Goal: Task Accomplishment & Management: Complete application form

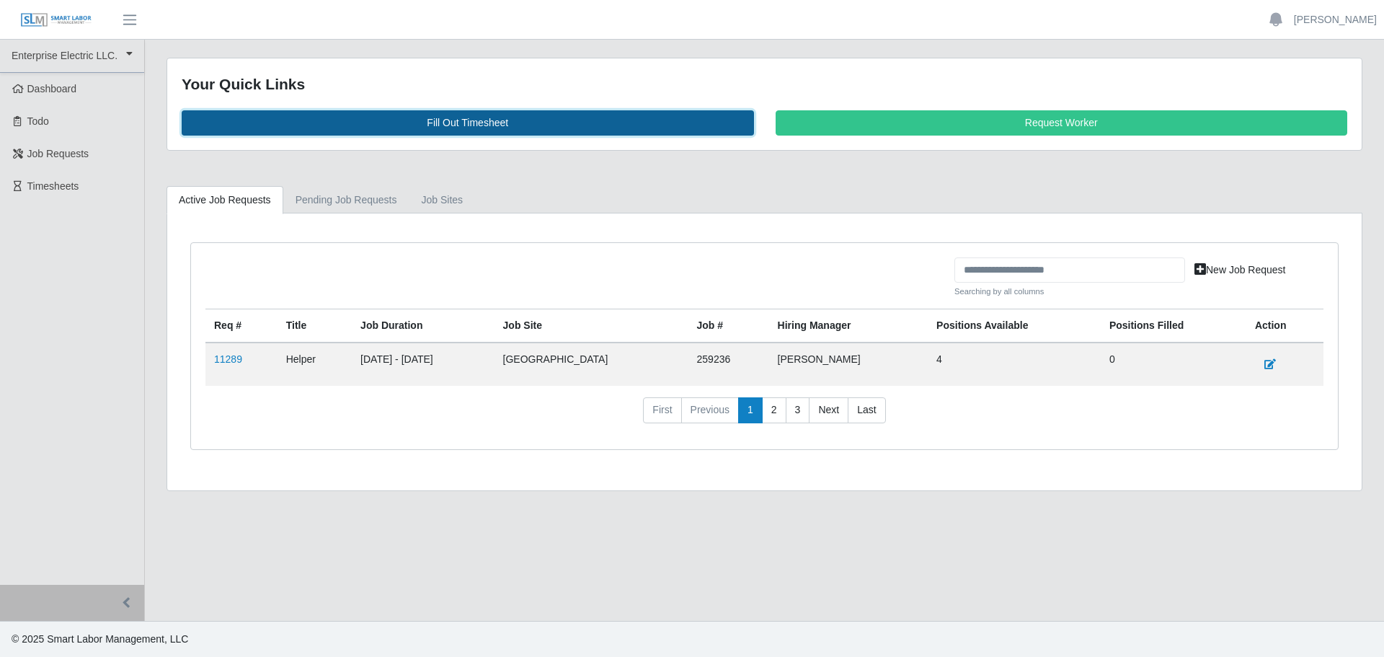
click at [402, 128] on link "Fill Out Timesheet" at bounding box center [468, 122] width 572 height 25
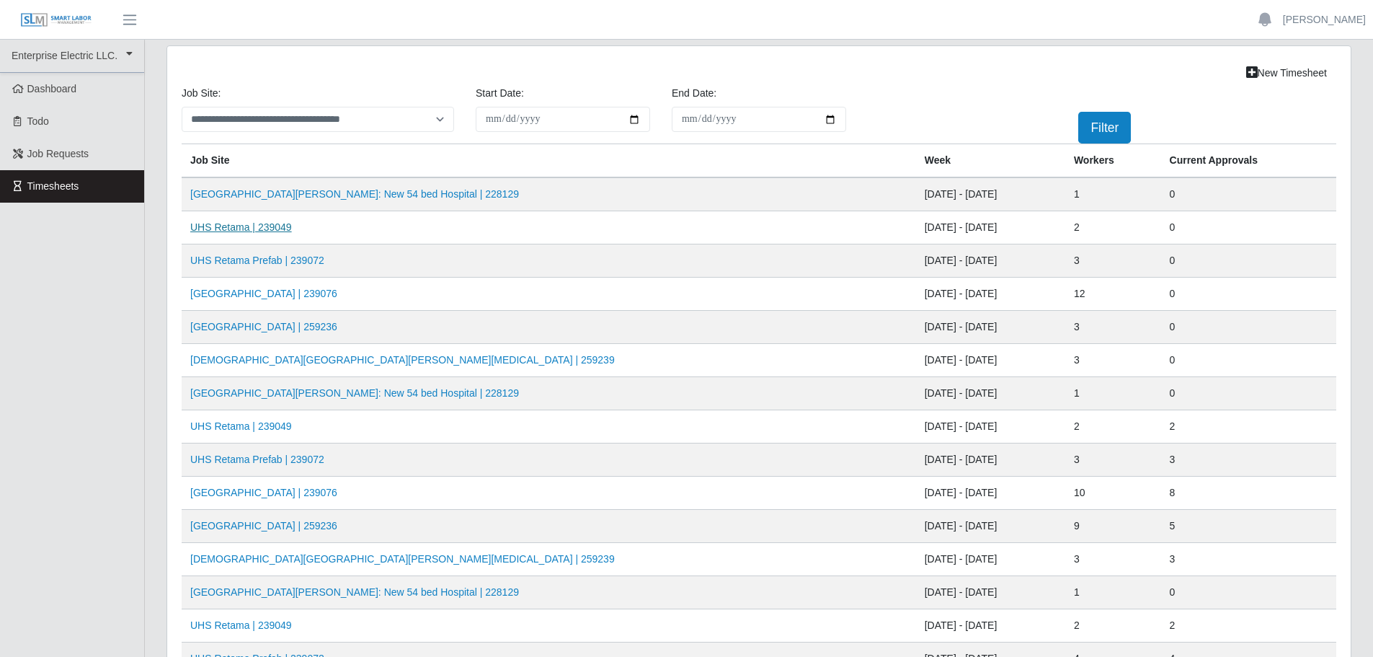
click at [234, 227] on link "UHS Retama | 239049" at bounding box center [241, 227] width 102 height 12
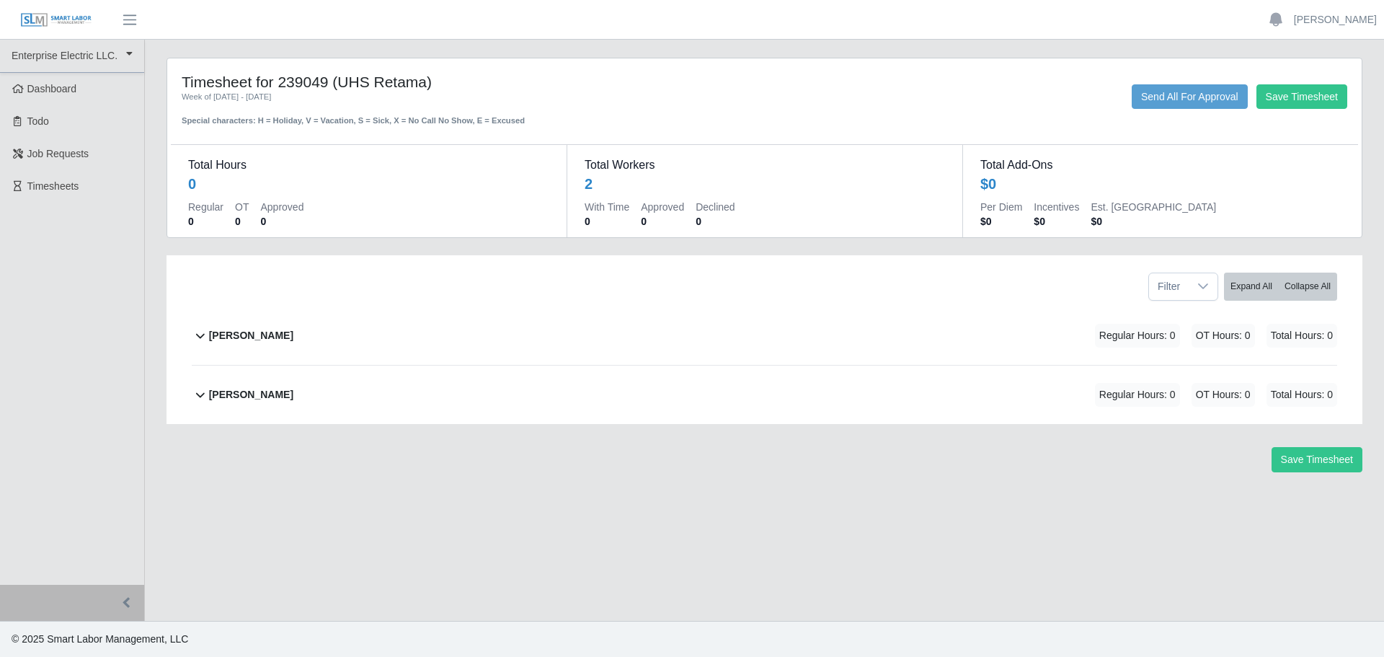
click at [230, 332] on b "[PERSON_NAME]" at bounding box center [251, 335] width 84 height 15
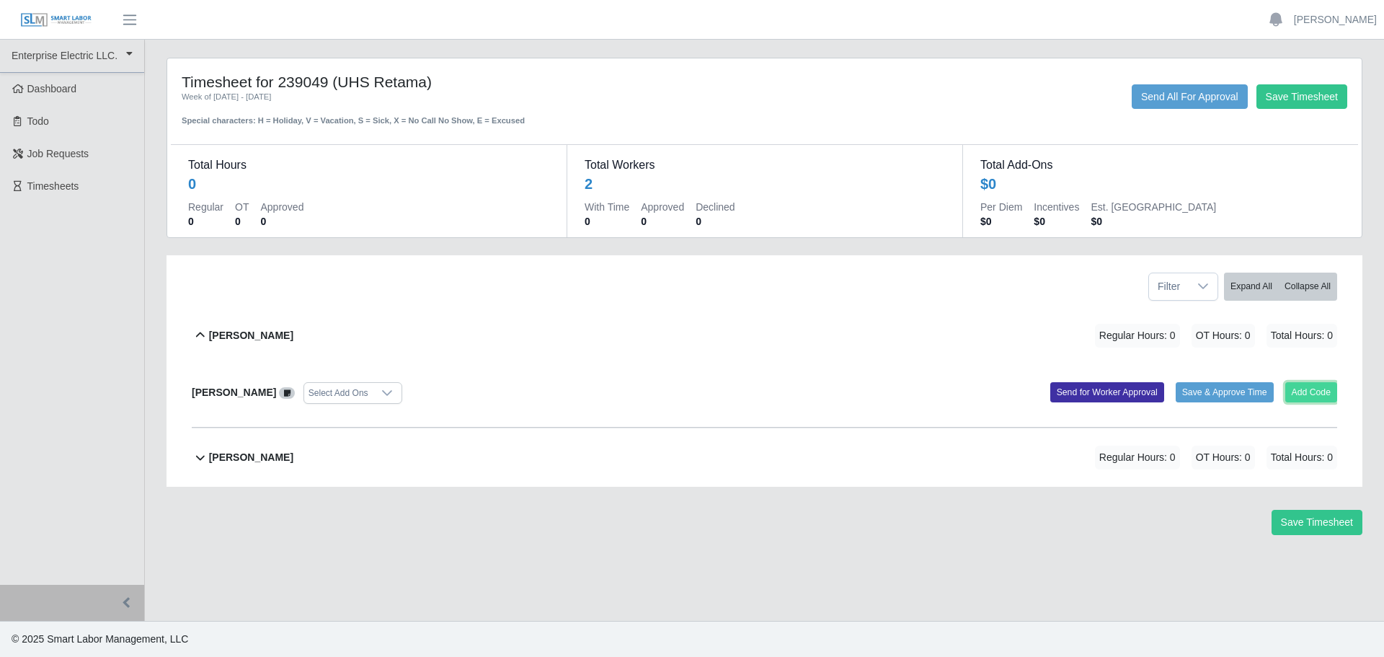
click at [1303, 387] on button "Add Code" at bounding box center [1311, 392] width 53 height 20
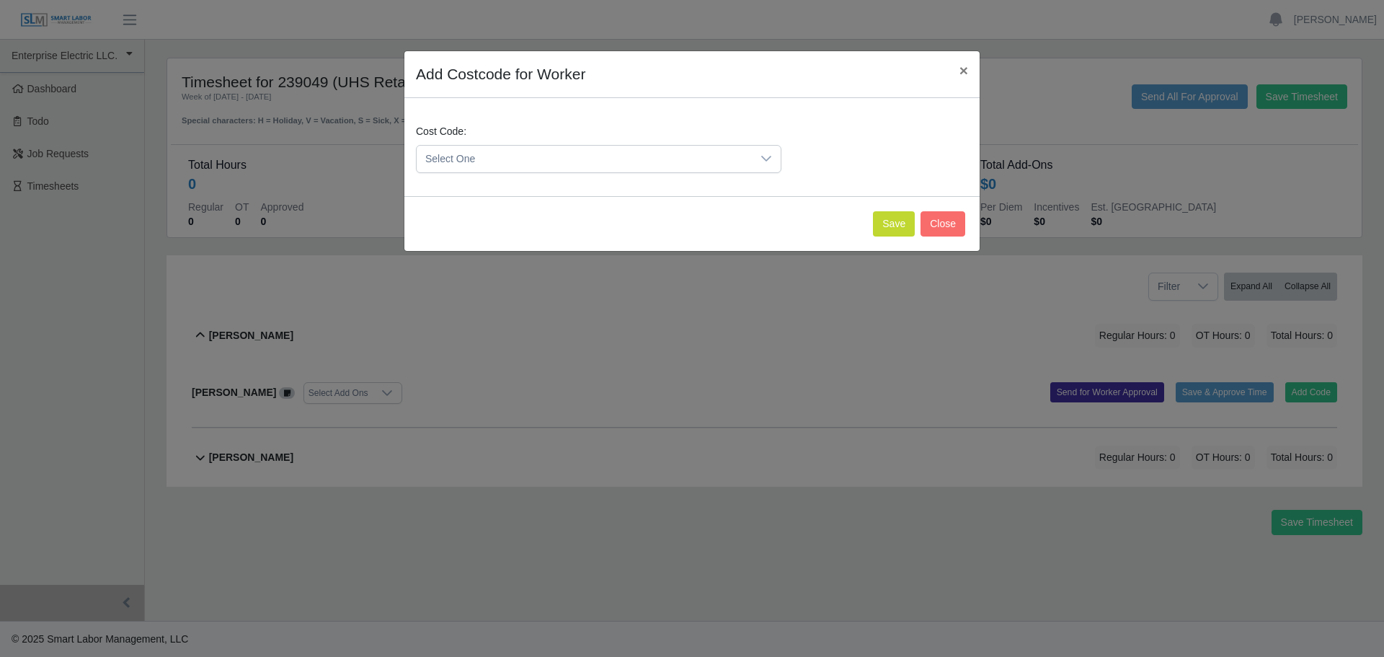
click at [500, 163] on span "Select One" at bounding box center [584, 159] width 335 height 27
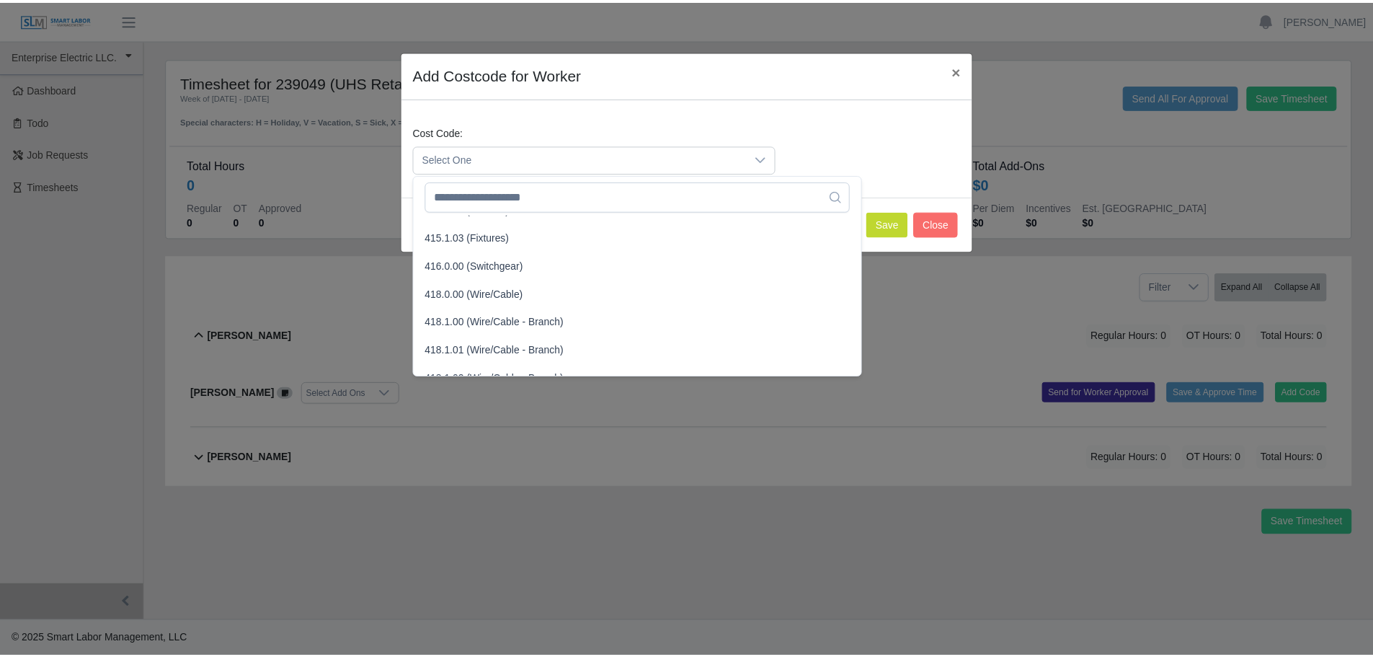
scroll to position [513, 0]
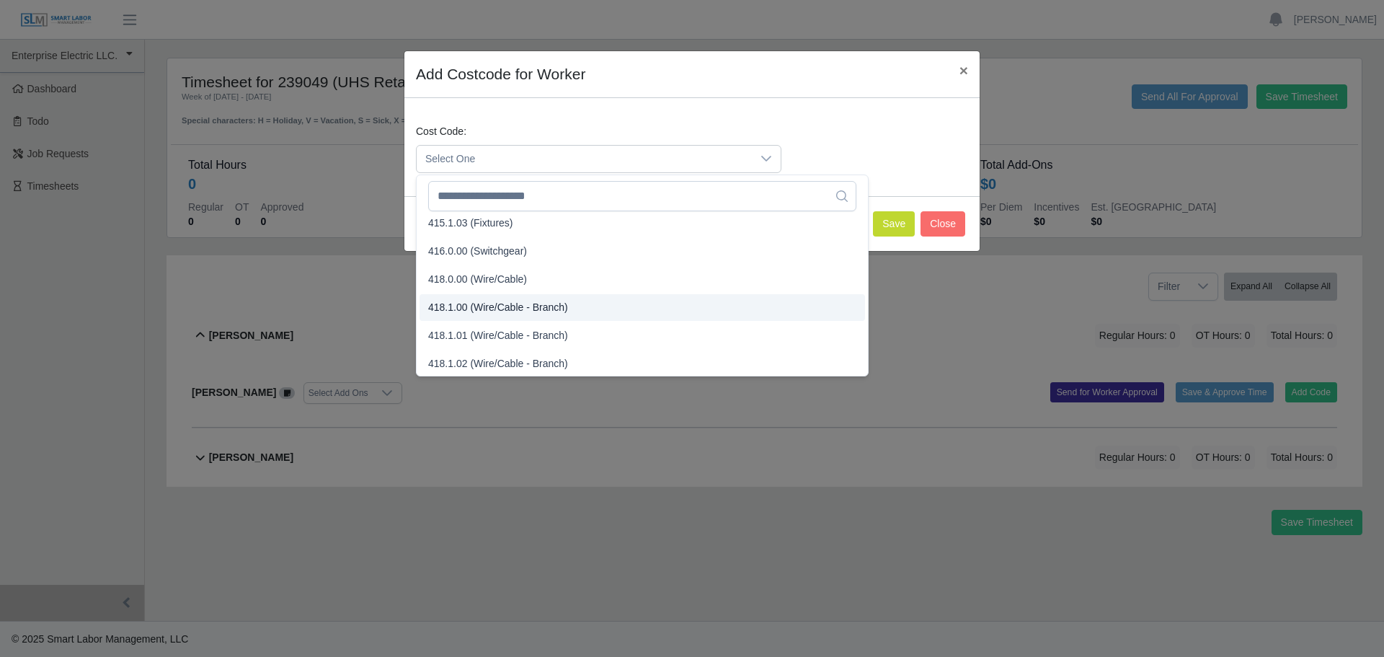
click at [484, 304] on span "418.1.00 (Wire/Cable - Branch)" at bounding box center [498, 307] width 140 height 15
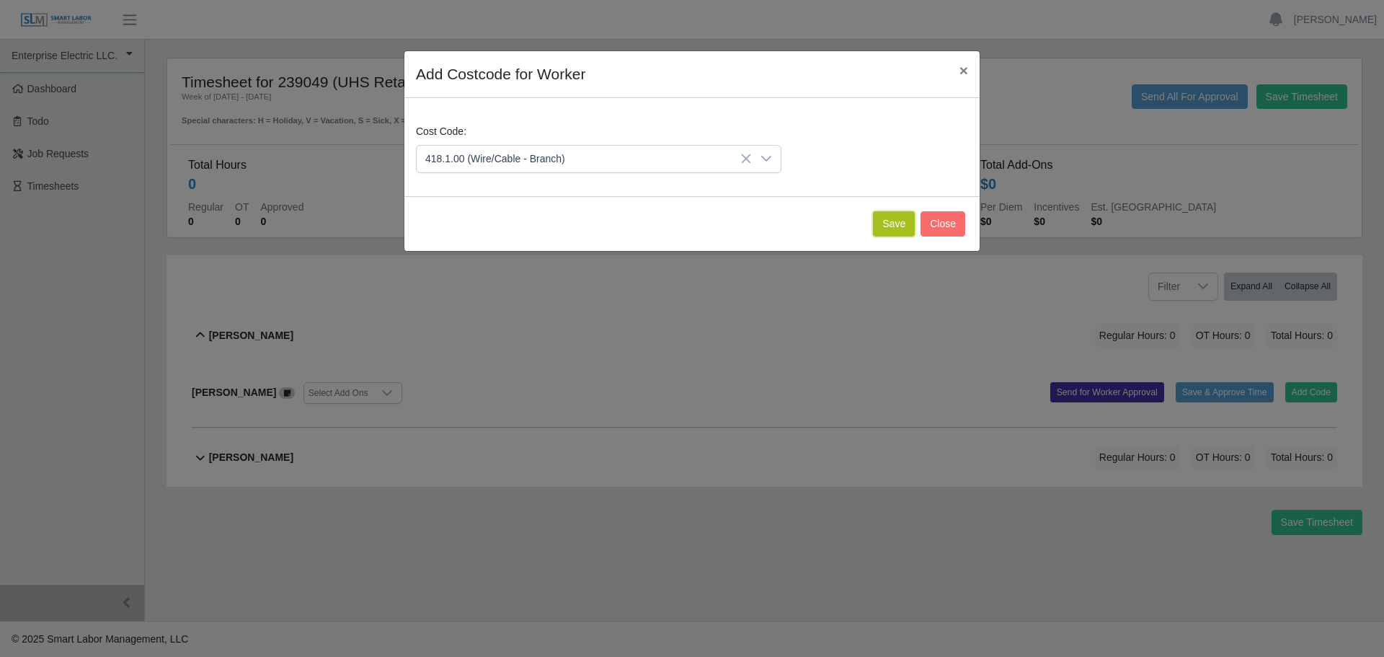
click at [886, 223] on button "Save" at bounding box center [894, 223] width 42 height 25
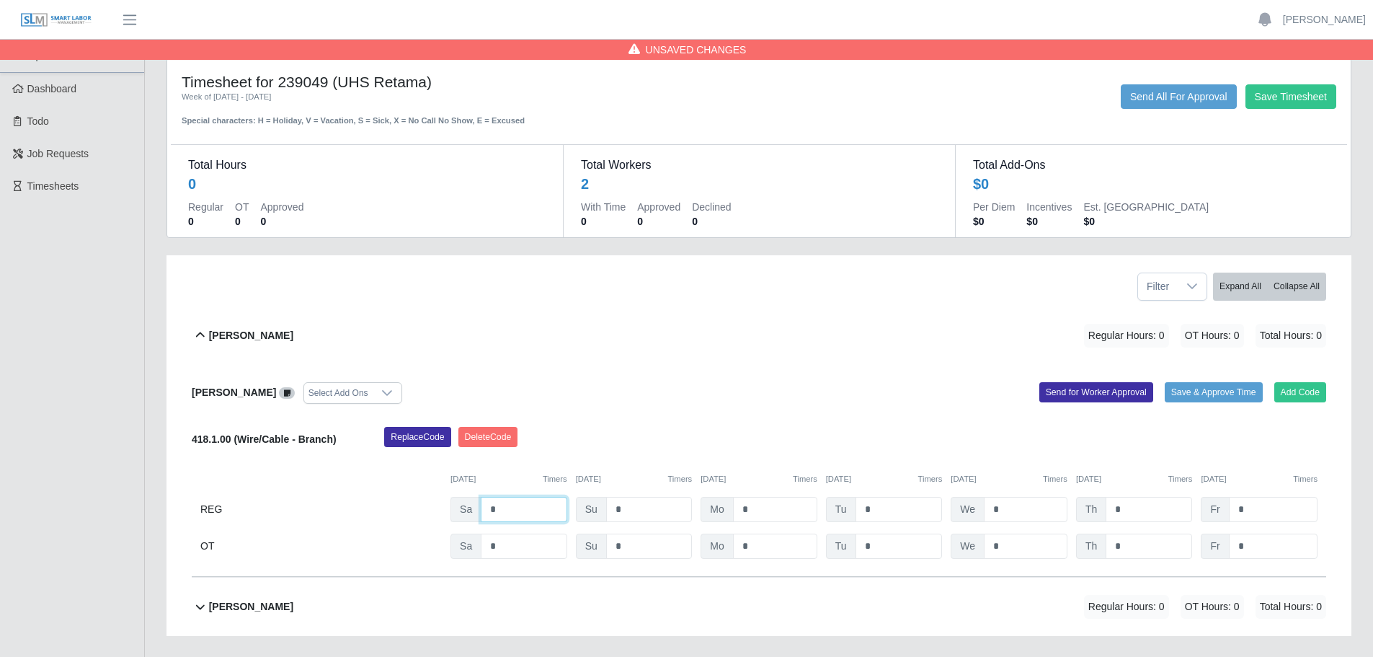
drag, startPoint x: 503, startPoint y: 510, endPoint x: 479, endPoint y: 508, distance: 24.6
click at [481, 508] on input "*" at bounding box center [524, 509] width 86 height 25
type input "*"
click at [743, 509] on input "*" at bounding box center [775, 509] width 84 height 25
type input "**"
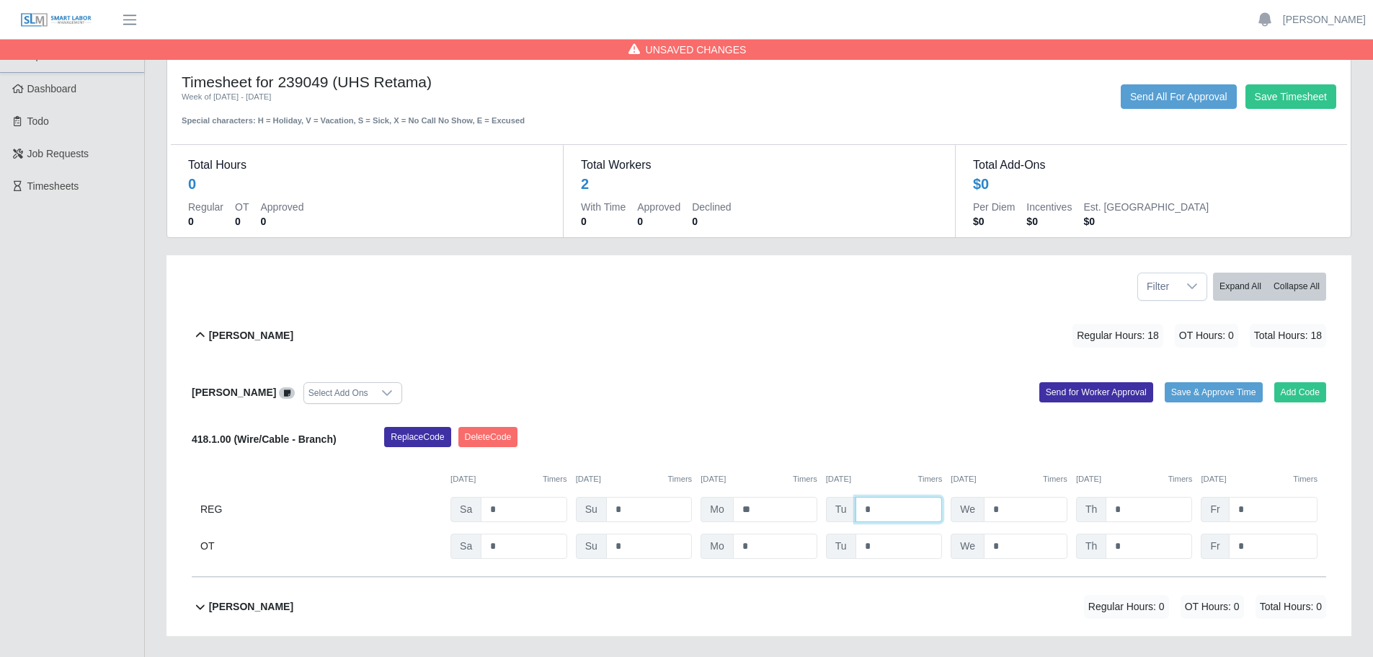
click at [860, 507] on input "*" at bounding box center [899, 509] width 87 height 25
type input "**"
click at [989, 508] on input "*" at bounding box center [1026, 509] width 84 height 25
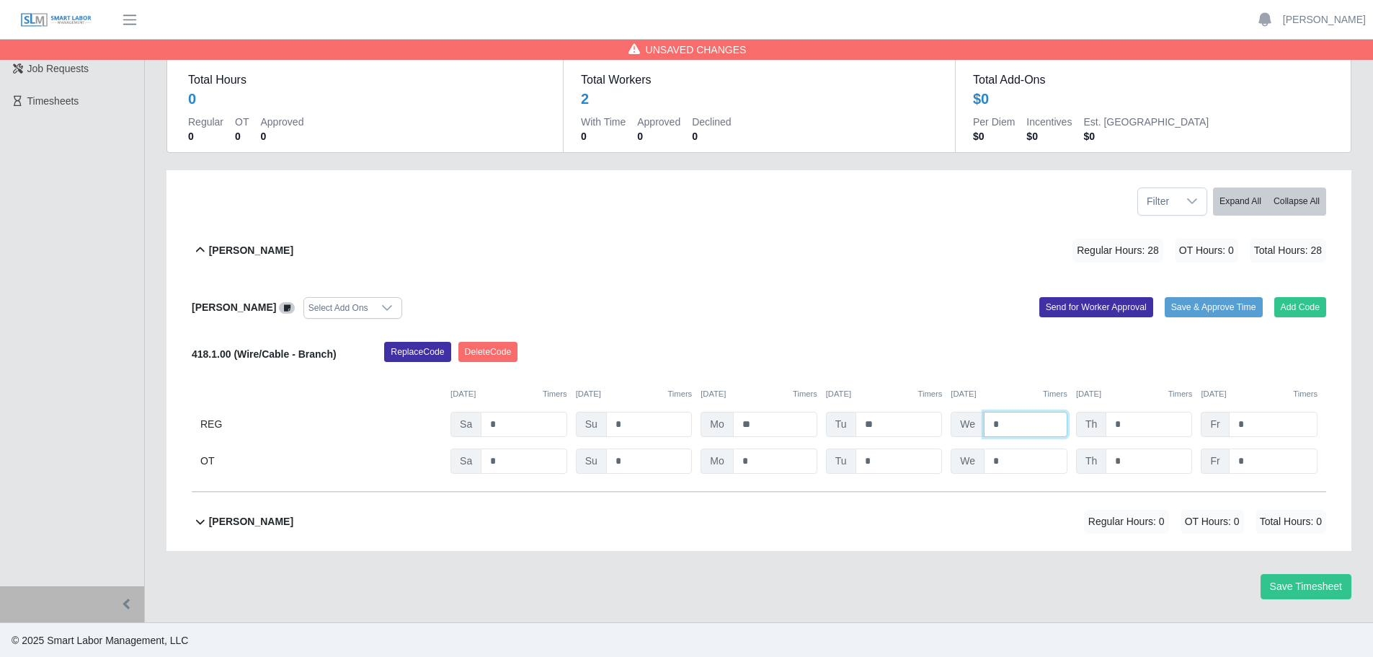
scroll to position [87, 0]
type input "**"
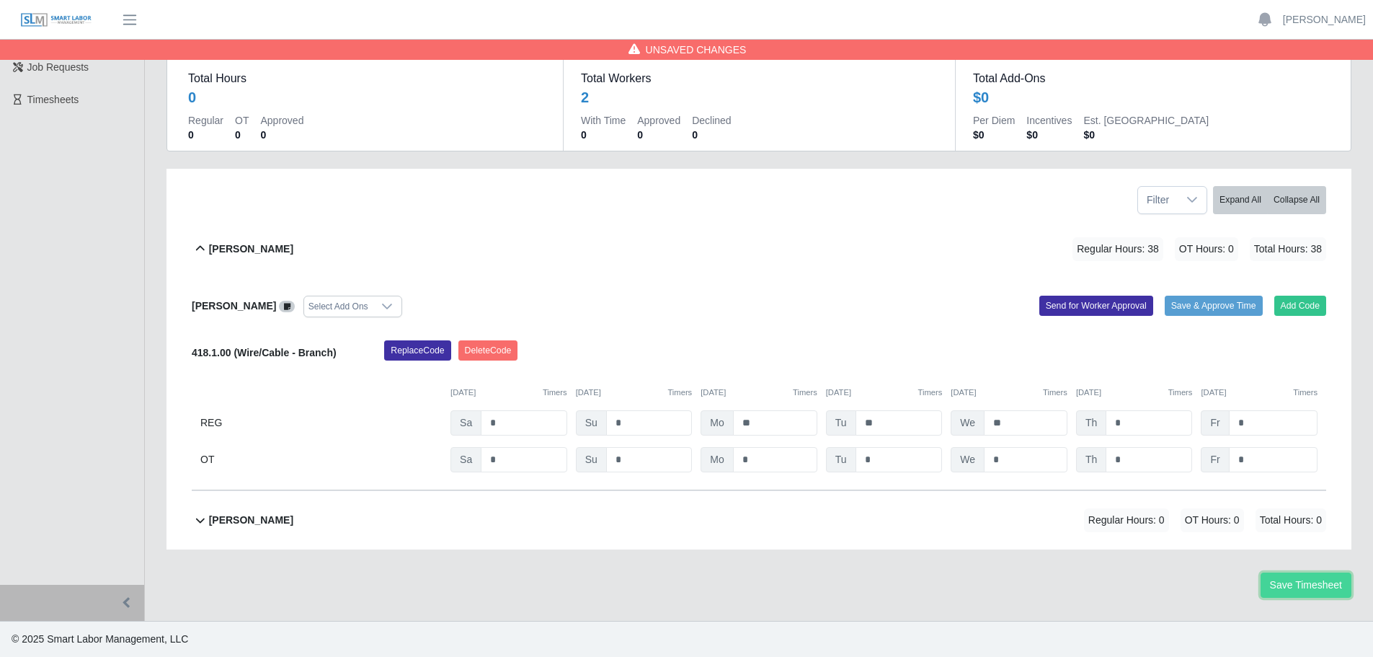
click at [1289, 584] on button "Save Timesheet" at bounding box center [1306, 584] width 91 height 25
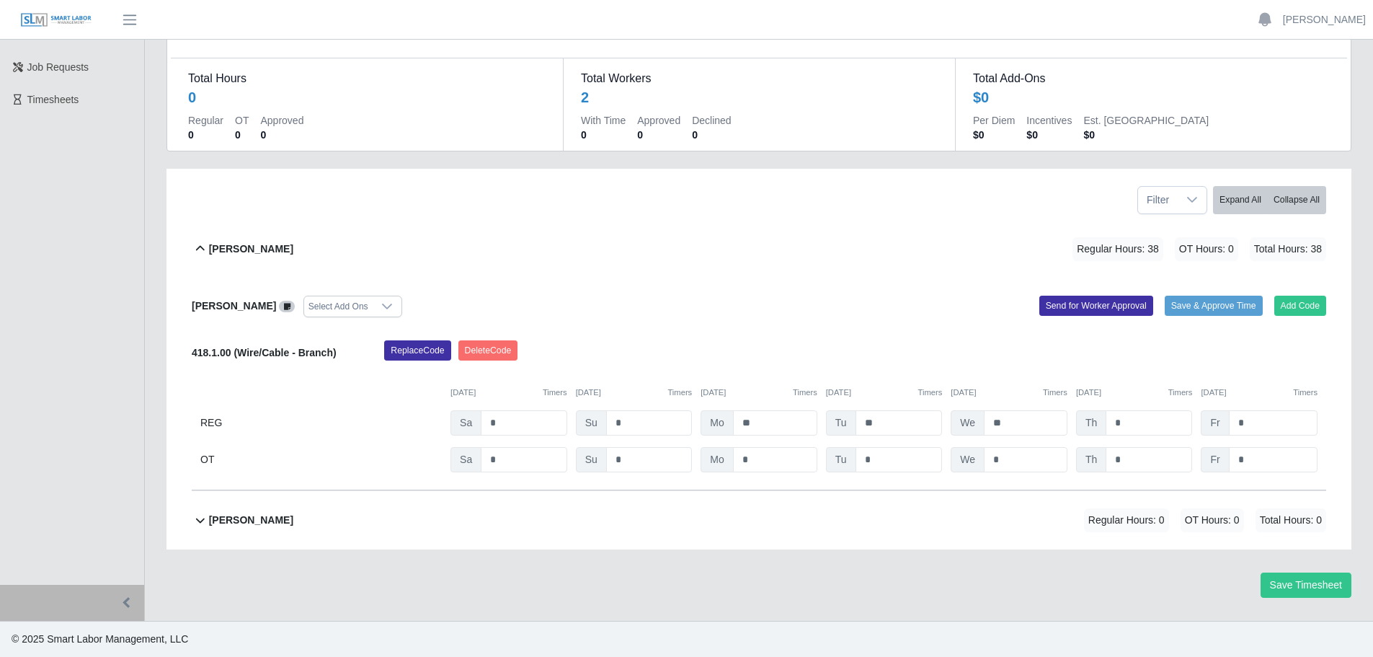
click at [269, 518] on b "[PERSON_NAME]" at bounding box center [251, 520] width 84 height 15
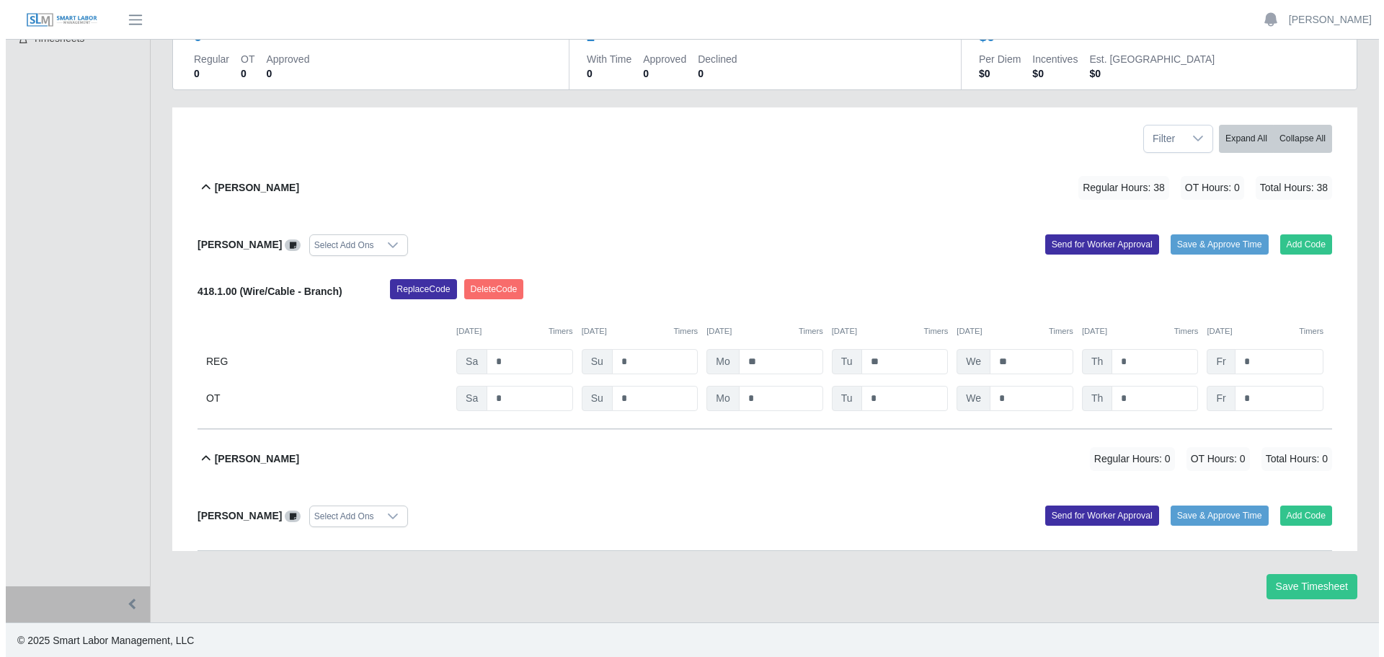
scroll to position [149, 0]
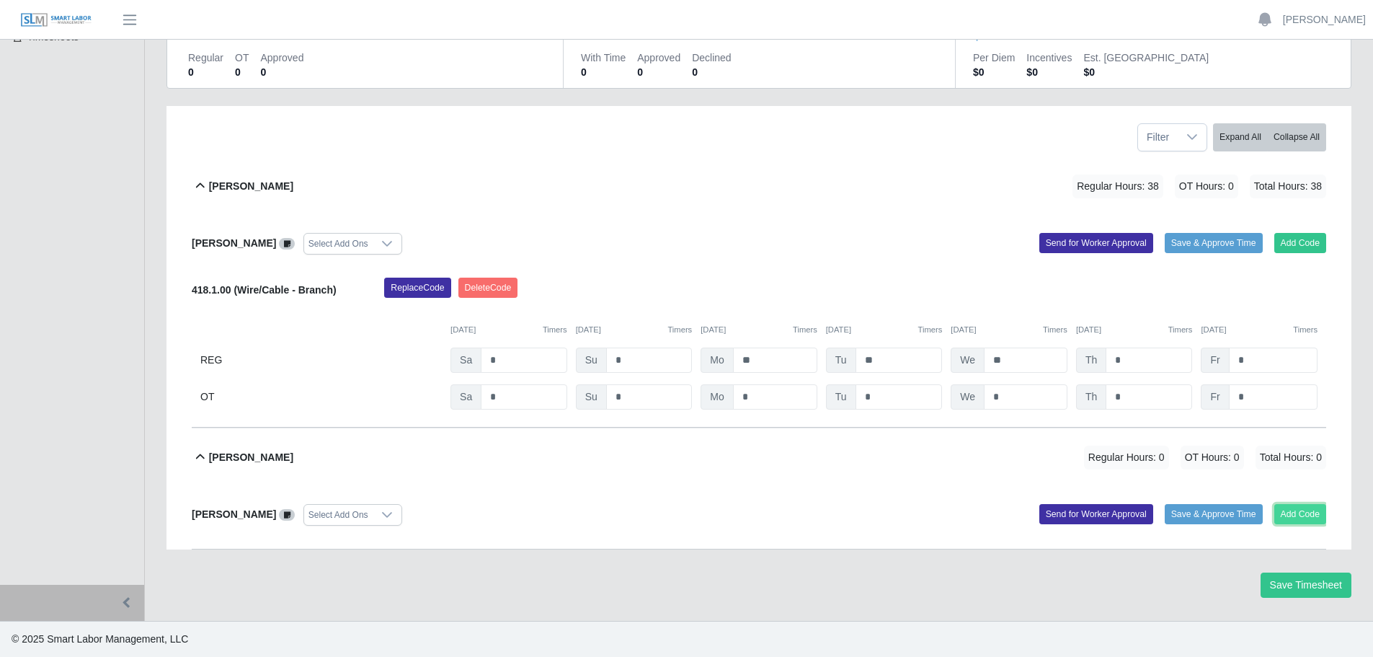
click at [1317, 518] on button "Add Code" at bounding box center [1301, 514] width 53 height 20
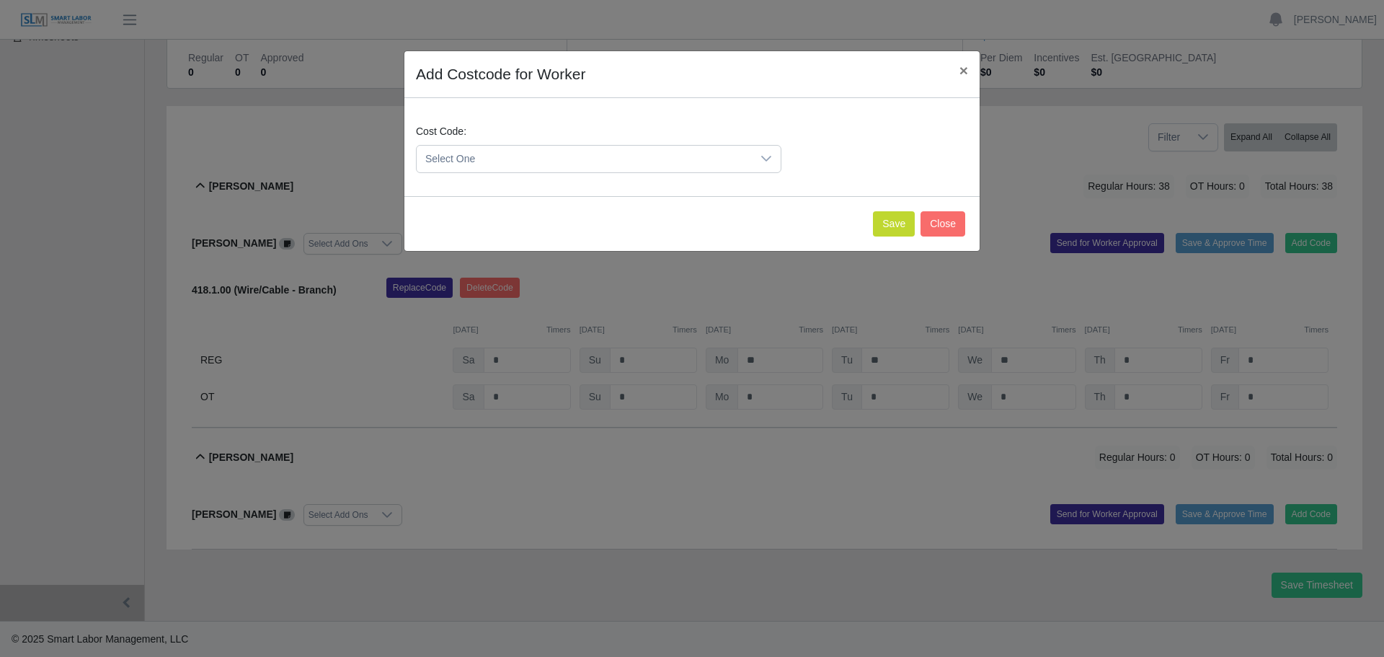
click at [528, 154] on span "Select One" at bounding box center [584, 159] width 335 height 27
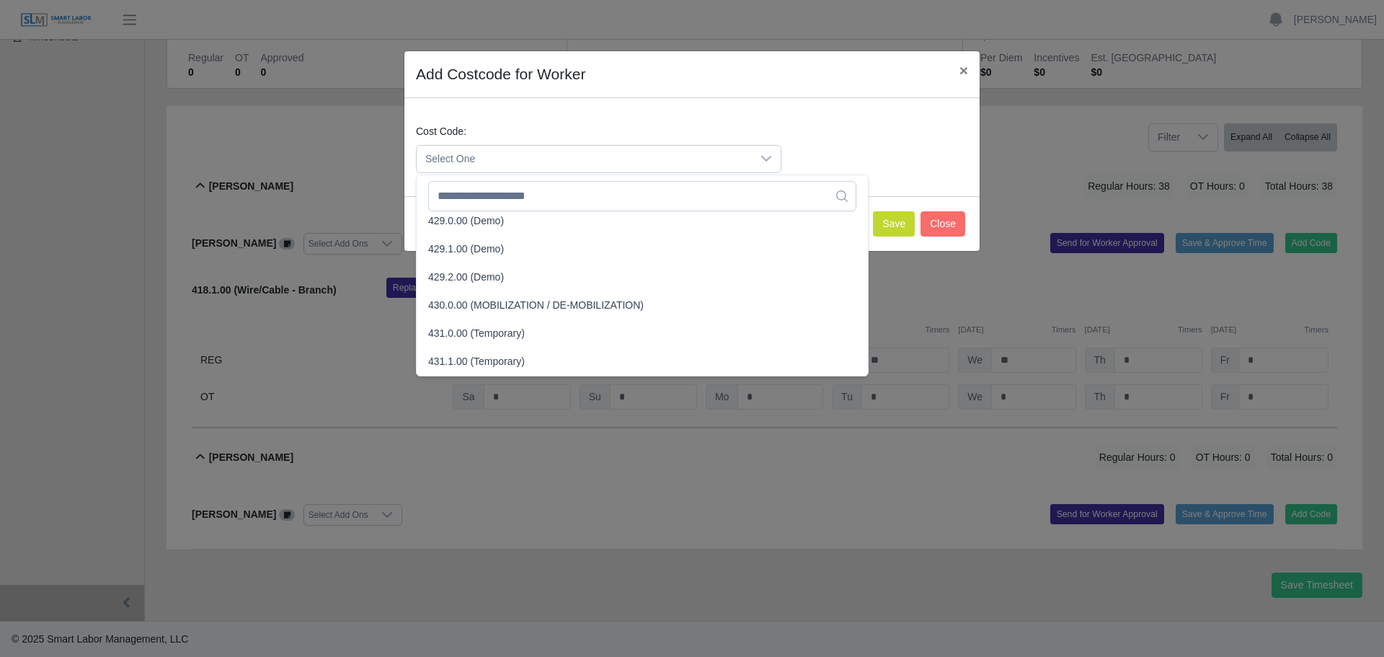
scroll to position [1451, 0]
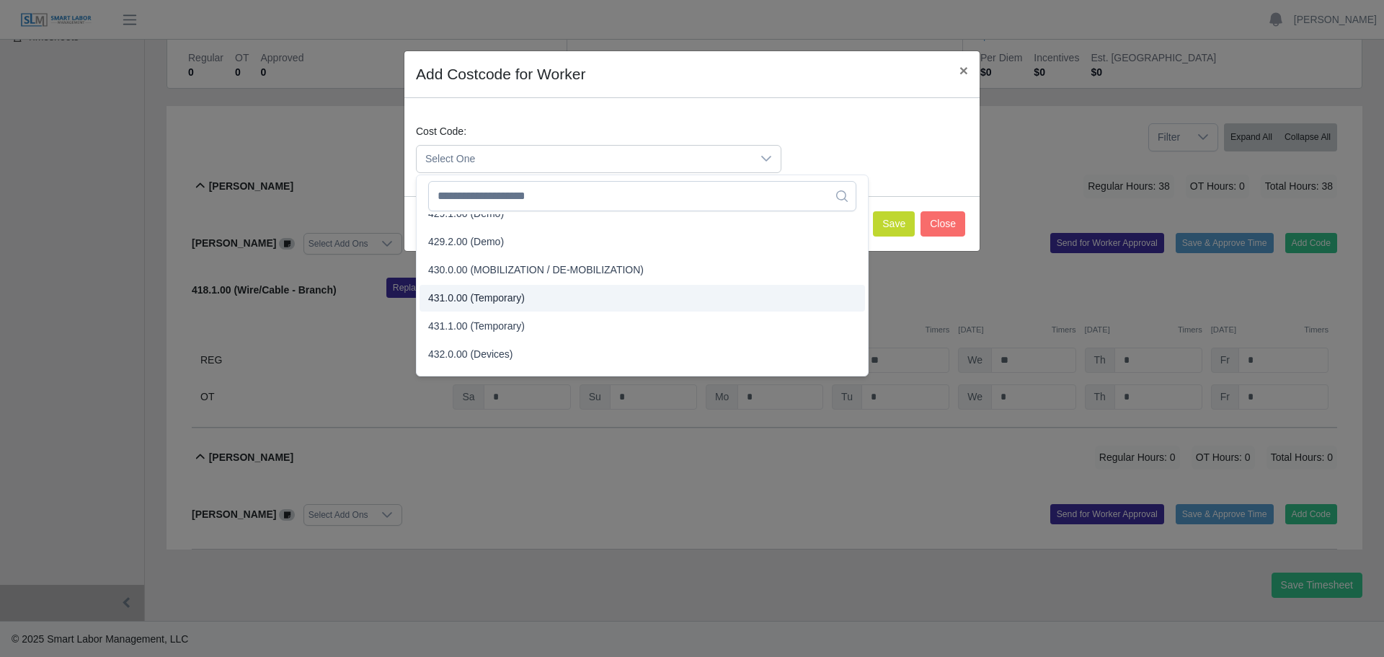
click at [488, 296] on span "431.0.00 (Temporary)" at bounding box center [476, 298] width 97 height 15
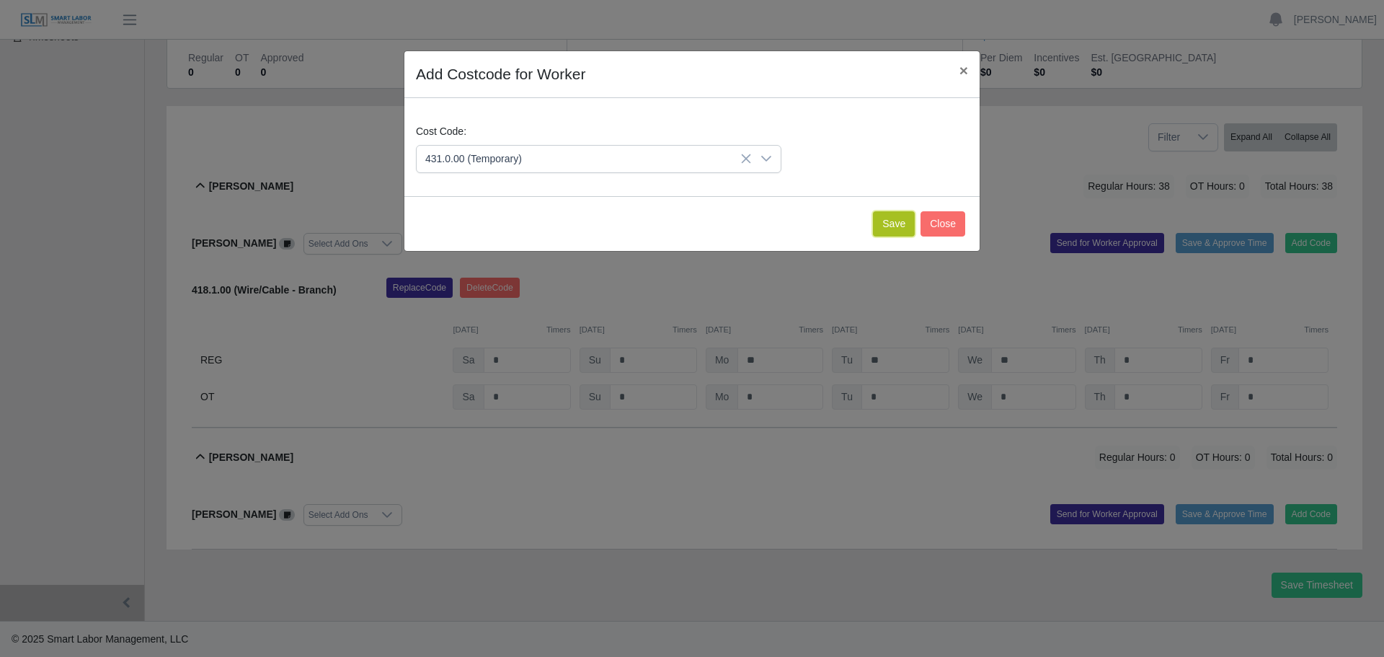
click at [896, 227] on button "Save" at bounding box center [894, 223] width 42 height 25
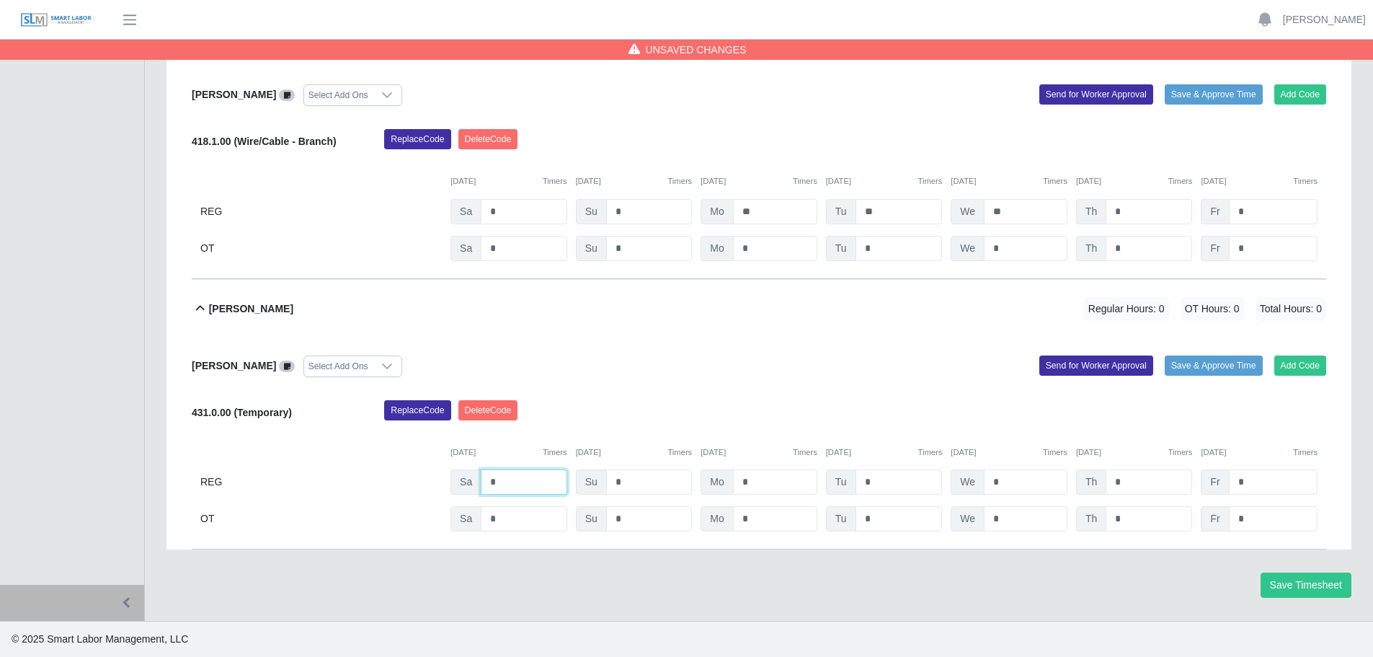
drag, startPoint x: 513, startPoint y: 481, endPoint x: 482, endPoint y: 482, distance: 31.8
click at [483, 483] on input "*" at bounding box center [524, 481] width 86 height 25
type input "*"
click at [1139, 481] on input "*" at bounding box center [1149, 481] width 87 height 25
click at [1296, 358] on button "Add Code" at bounding box center [1301, 365] width 53 height 20
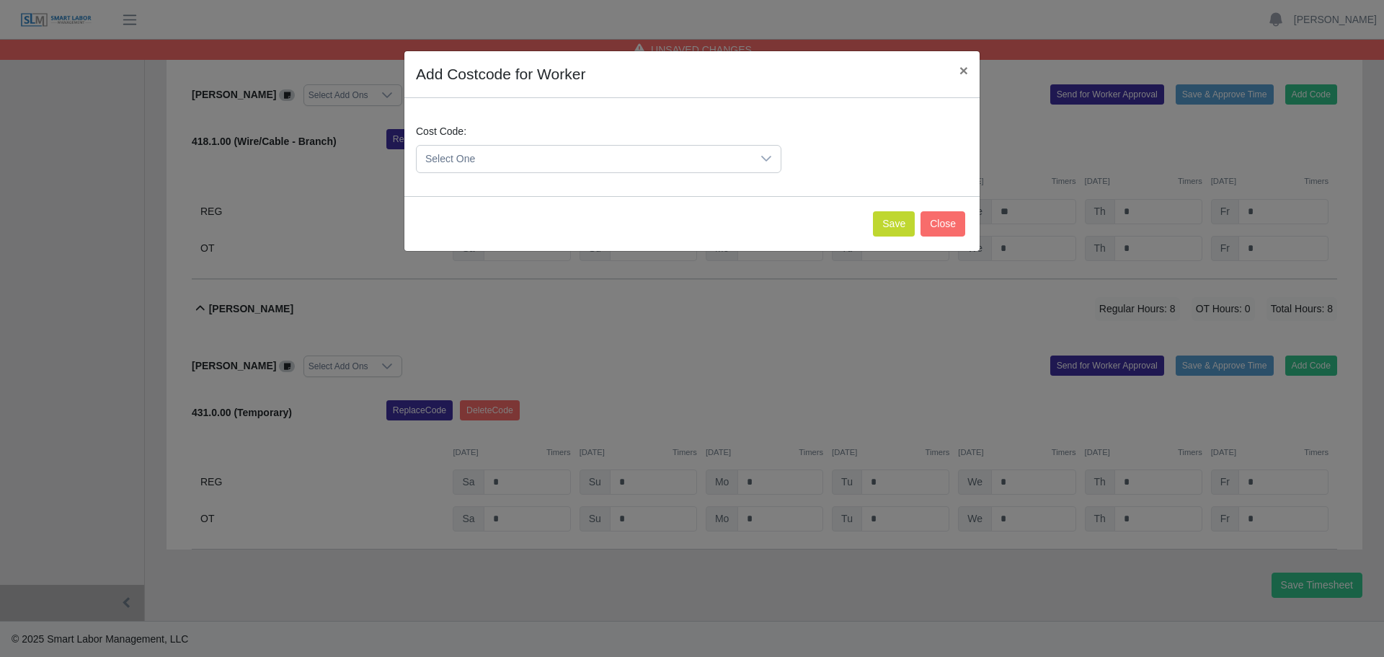
click at [536, 160] on span "Select One" at bounding box center [584, 159] width 335 height 27
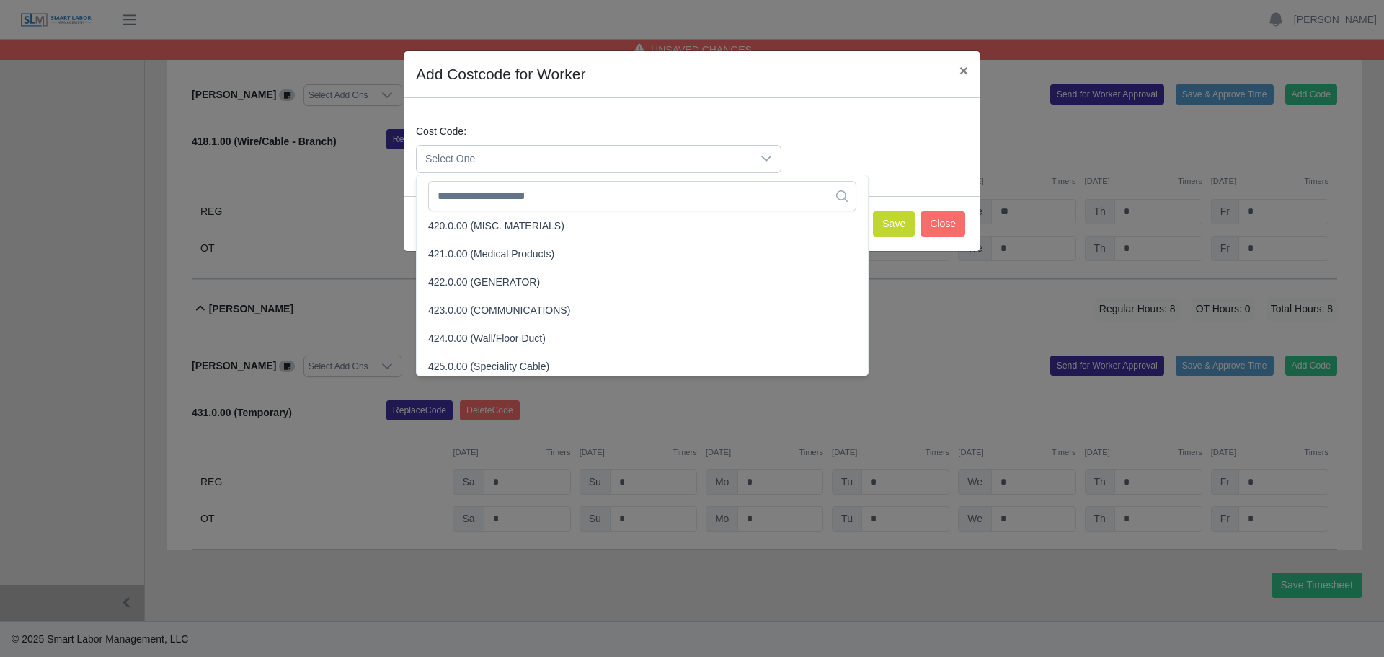
scroll to position [1226, 0]
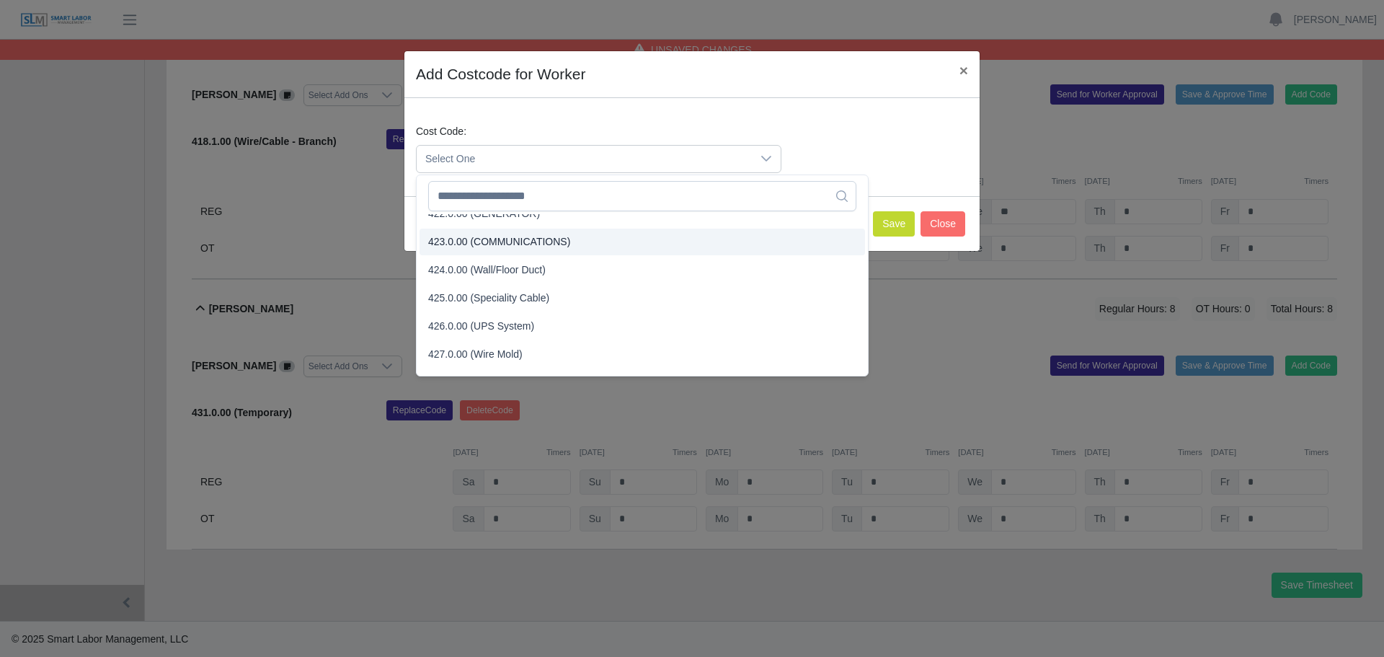
click at [500, 236] on span "423.0.00 (COMMUNICATIONS)" at bounding box center [499, 241] width 142 height 15
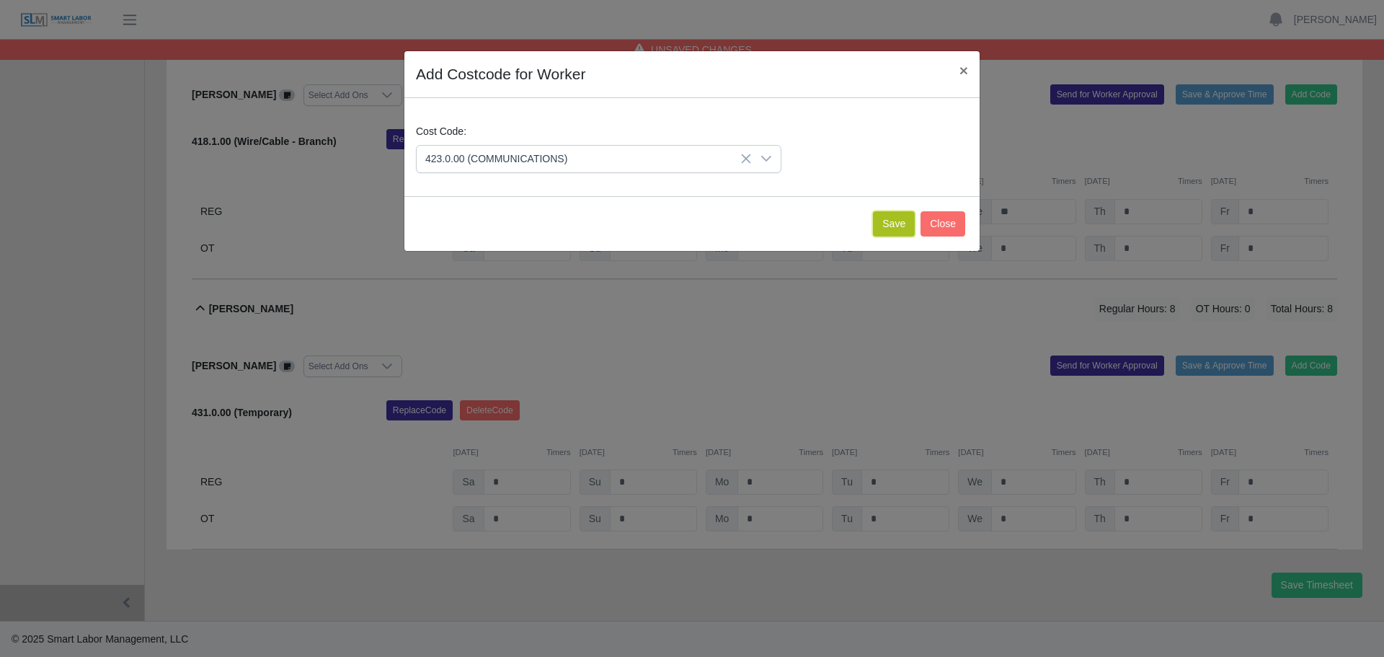
click at [892, 223] on button "Save" at bounding box center [894, 223] width 42 height 25
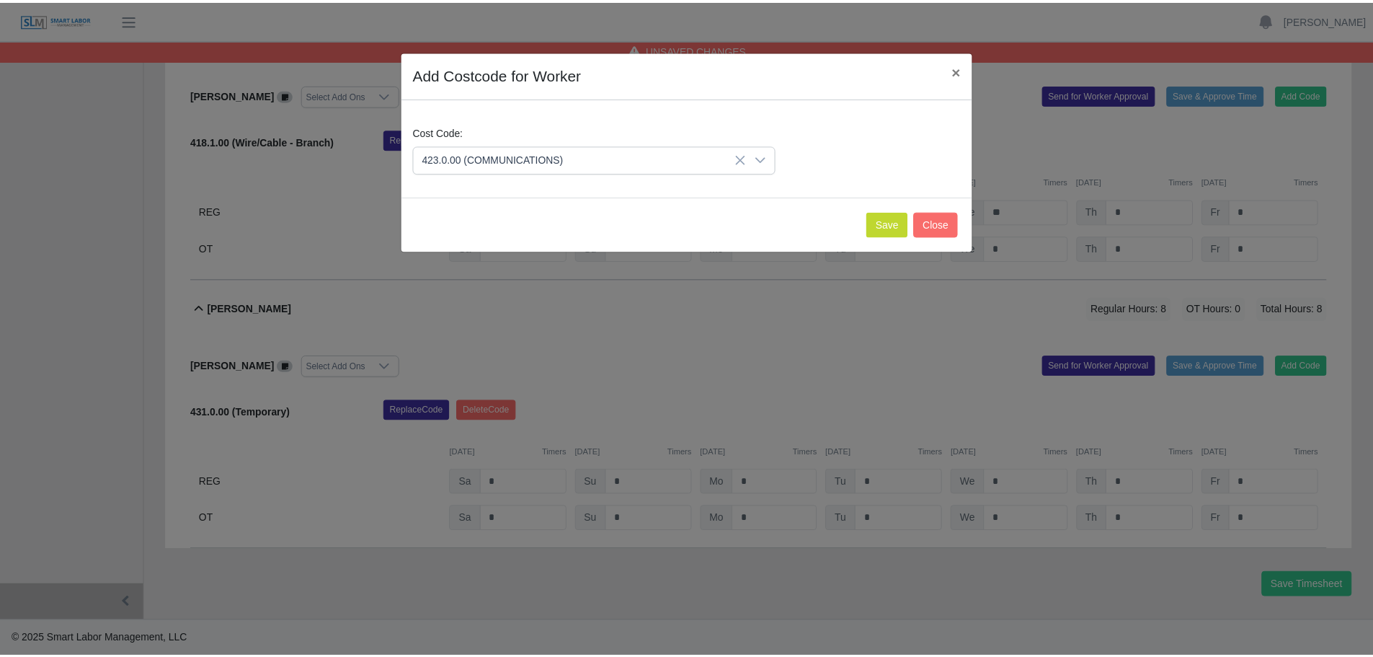
scroll to position [447, 0]
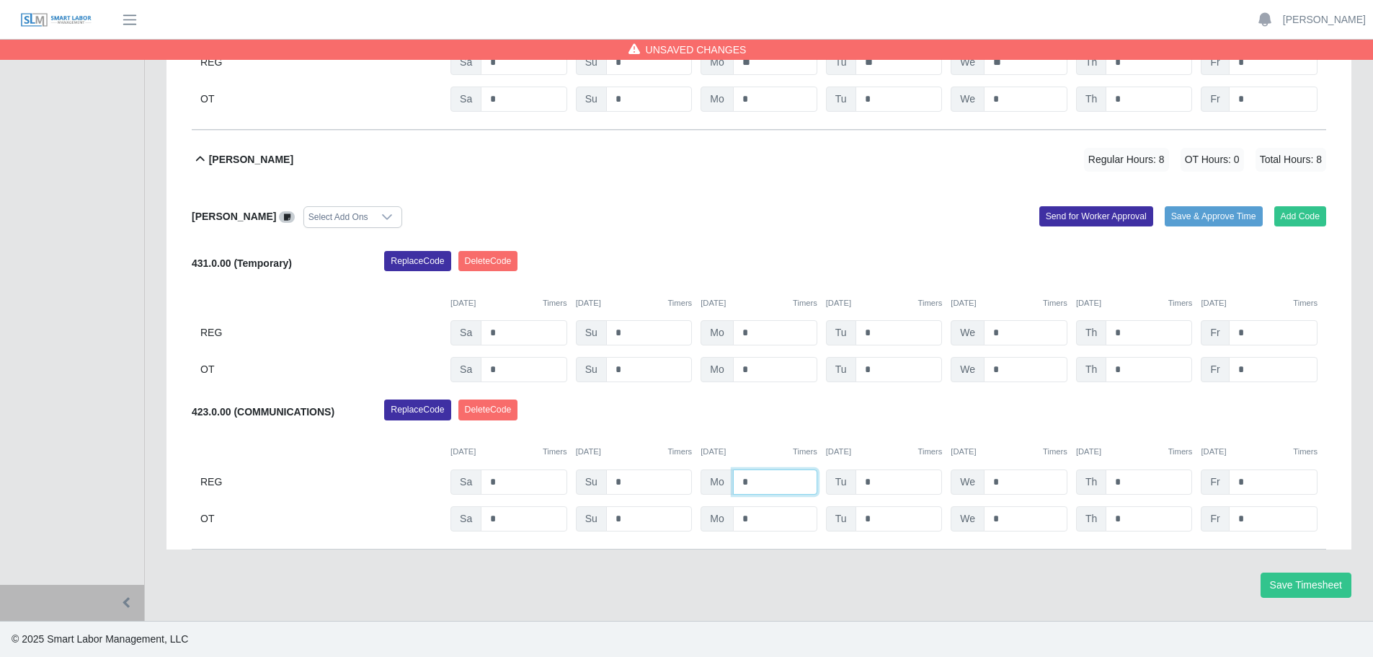
click at [740, 481] on input "*" at bounding box center [775, 481] width 84 height 25
type input "**"
click at [859, 478] on input "*" at bounding box center [899, 481] width 87 height 25
type input "**"
click at [992, 484] on input "*" at bounding box center [1026, 481] width 84 height 25
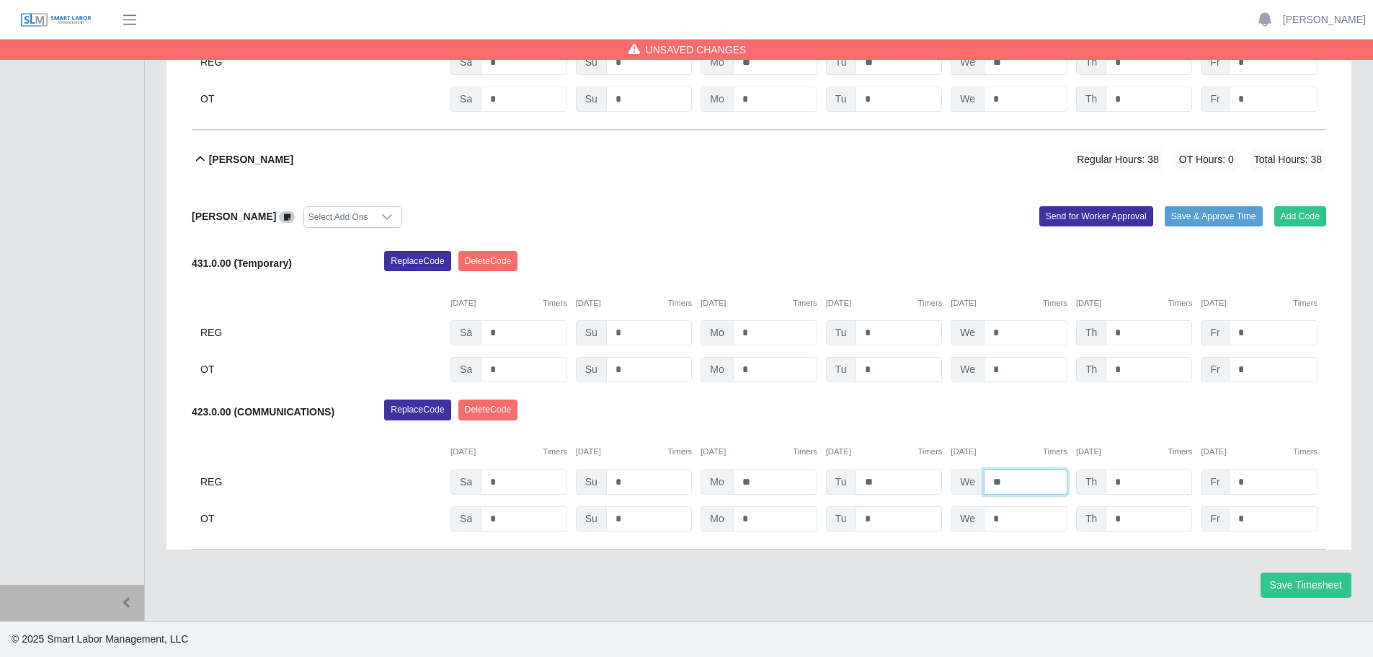
type input "**"
click at [1130, 479] on input "*" at bounding box center [1149, 481] width 87 height 25
click at [1289, 577] on button "Save Timesheet" at bounding box center [1306, 584] width 91 height 25
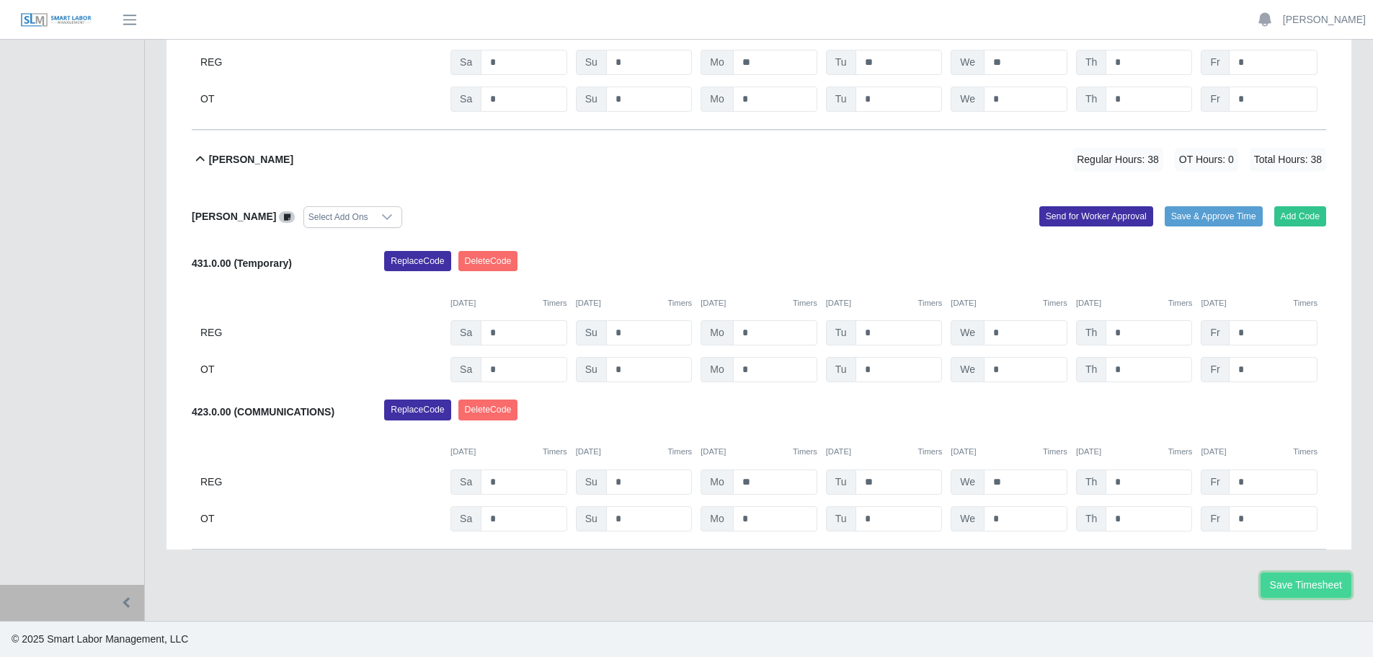
click at [1301, 581] on button "Save Timesheet" at bounding box center [1306, 584] width 91 height 25
